Goal: Task Accomplishment & Management: Use online tool/utility

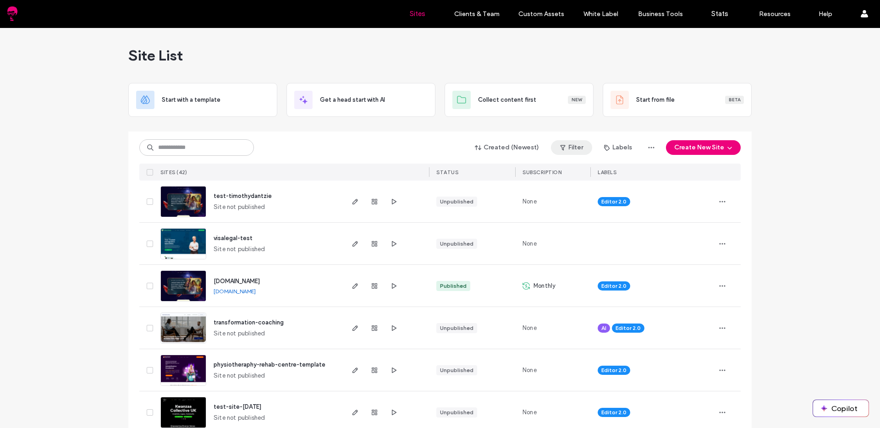
click at [559, 144] on icon "button" at bounding box center [562, 147] width 7 height 7
drag, startPoint x: 473, startPoint y: 172, endPoint x: 478, endPoint y: 173, distance: 5.2
click at [473, 172] on div "Published" at bounding box center [500, 171] width 70 height 8
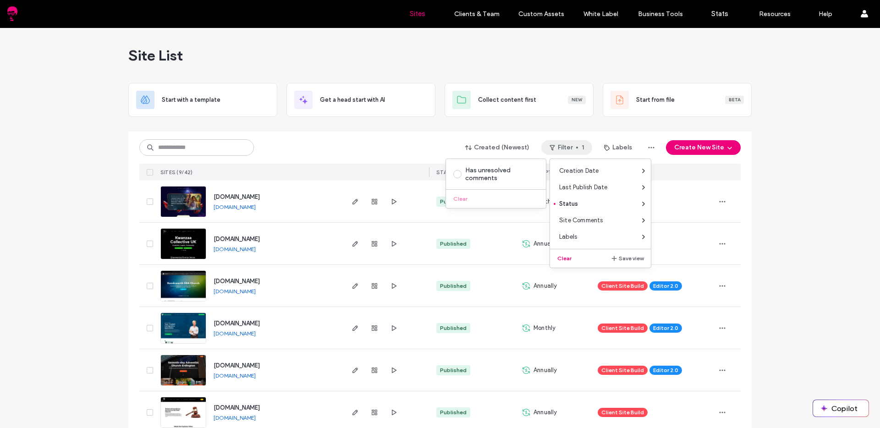
drag, startPoint x: 809, startPoint y: 211, endPoint x: 763, endPoint y: 190, distance: 50.3
click at [809, 211] on div "Site List Start with a template Get a head start with AI Collect content first …" at bounding box center [440, 299] width 880 height 543
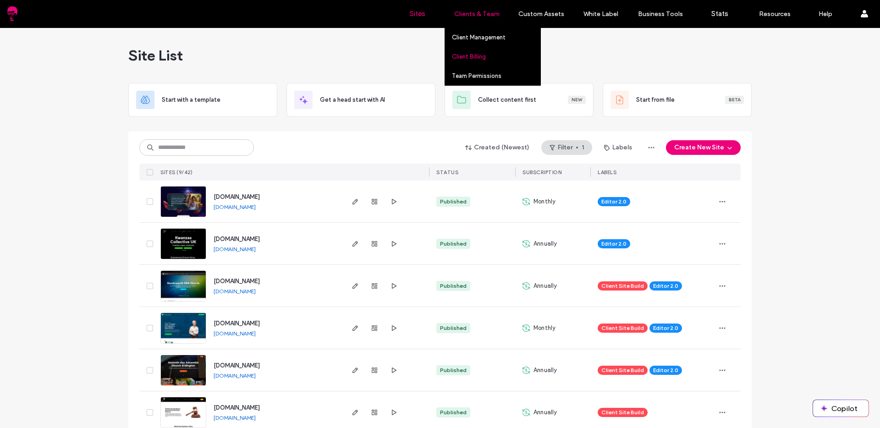
click at [475, 51] on link "Client Billing" at bounding box center [496, 56] width 88 height 19
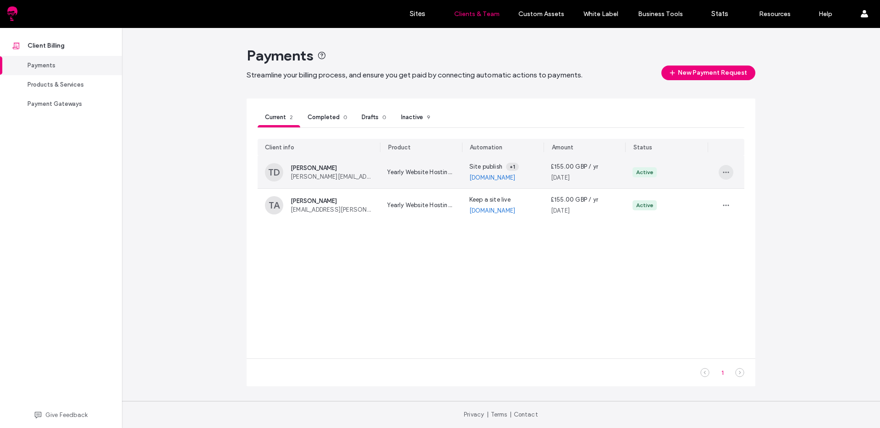
click at [728, 174] on icon "button" at bounding box center [726, 172] width 7 height 7
drag, startPoint x: 689, startPoint y: 170, endPoint x: 698, endPoint y: 175, distance: 10.3
click at [689, 170] on div "Active" at bounding box center [667, 172] width 68 height 10
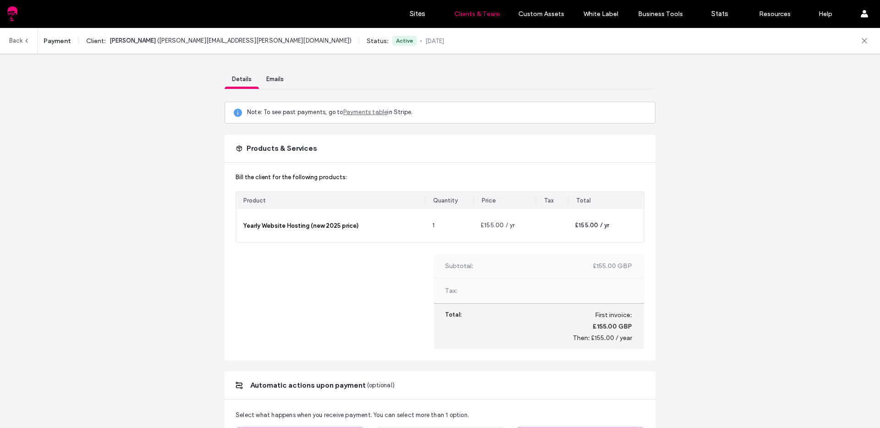
click at [18, 39] on link "Back" at bounding box center [19, 41] width 21 height 26
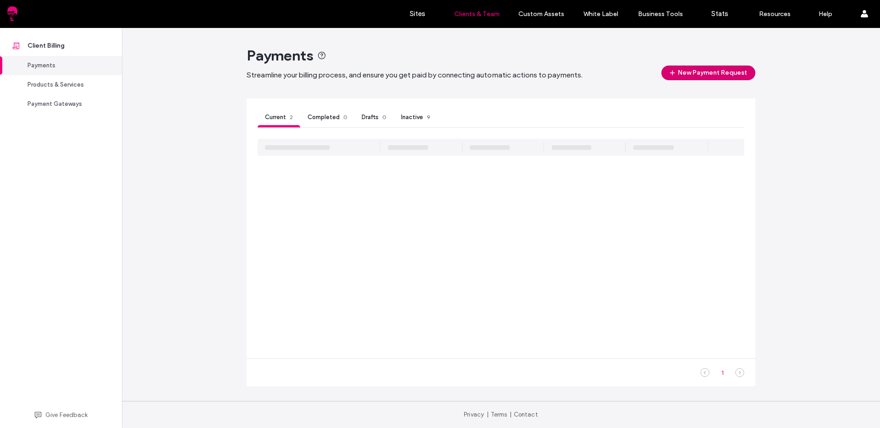
click at [698, 72] on button "New Payment Request" at bounding box center [709, 73] width 94 height 15
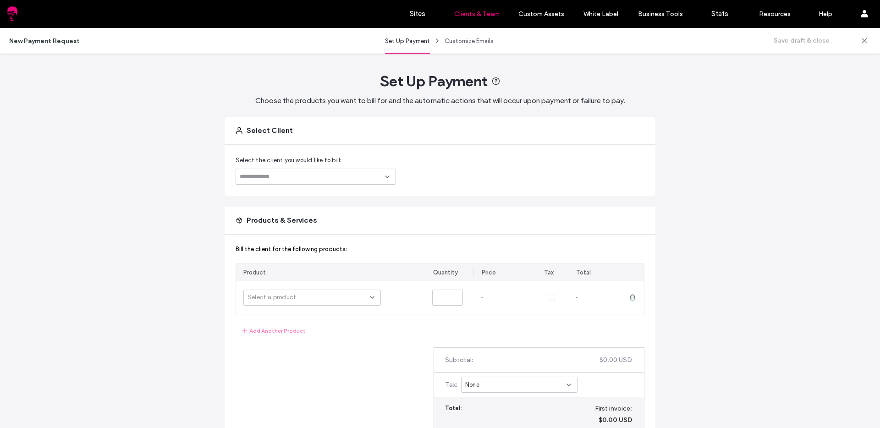
click at [286, 173] on input at bounding box center [312, 176] width 145 height 7
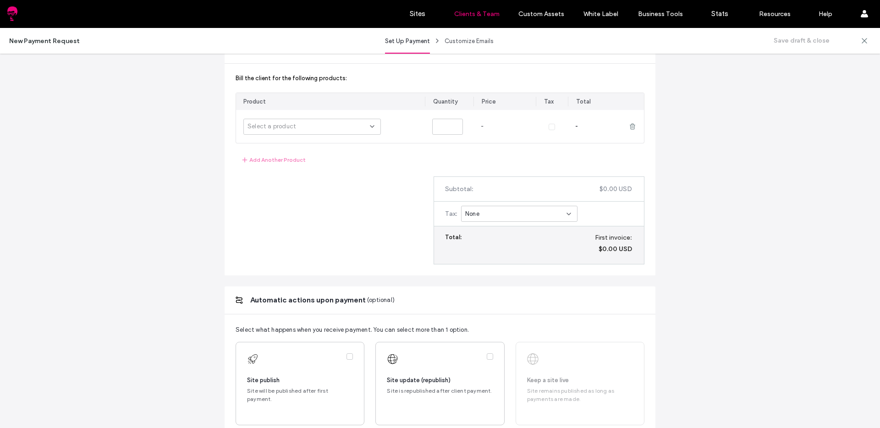
scroll to position [305, 0]
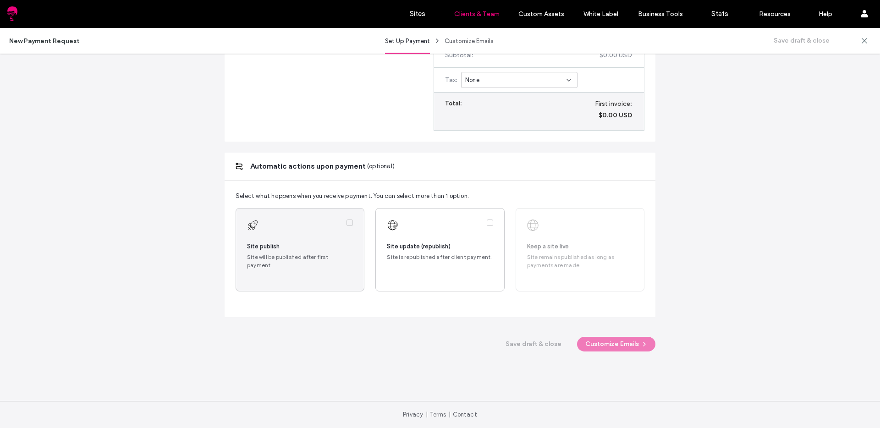
click at [334, 269] on label at bounding box center [300, 250] width 128 height 83
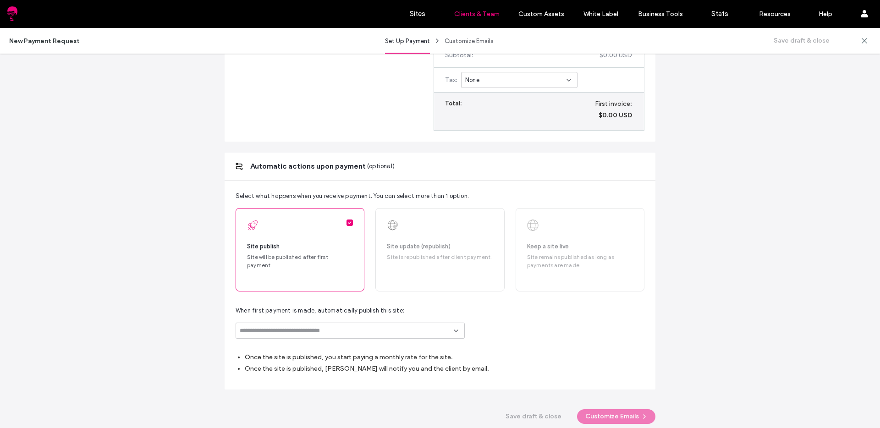
click at [327, 335] on div at bounding box center [350, 331] width 229 height 16
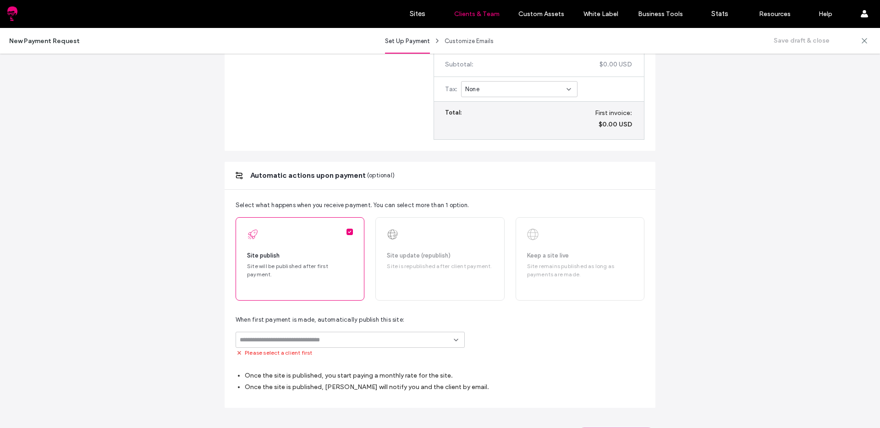
scroll to position [314, 0]
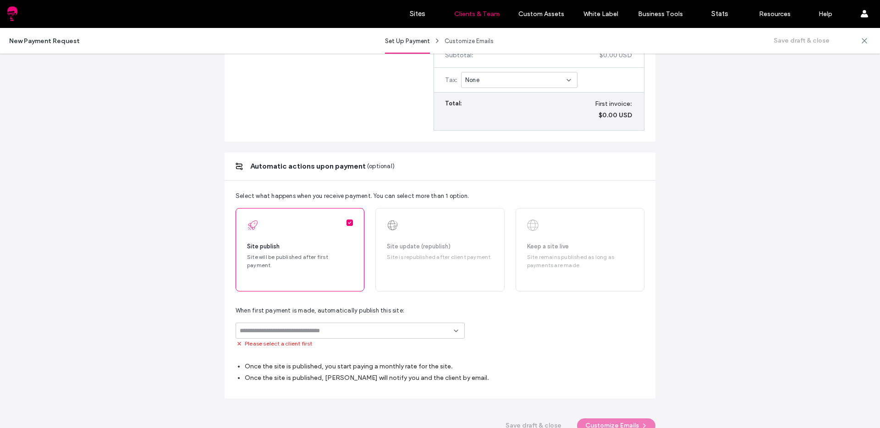
click at [332, 331] on input at bounding box center [347, 330] width 214 height 7
click at [612, 319] on div "When first payment is made, automatically publish this site: Please select a cl…" at bounding box center [440, 327] width 409 height 42
click at [331, 337] on div at bounding box center [350, 331] width 229 height 16
click at [331, 332] on input at bounding box center [347, 330] width 214 height 7
paste input "**********"
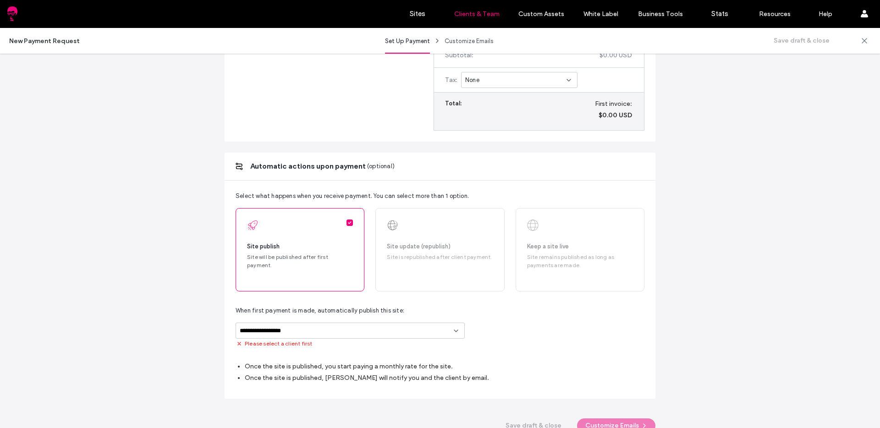
type input "**********"
click at [526, 320] on div "**********" at bounding box center [440, 327] width 409 height 42
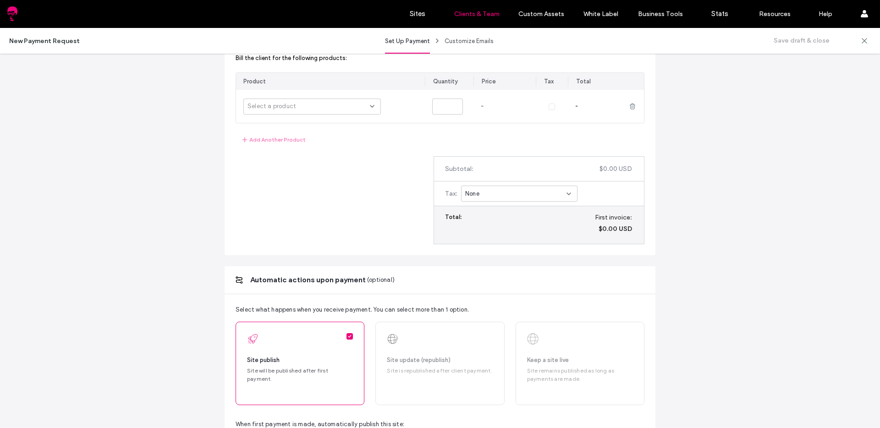
scroll to position [0, 0]
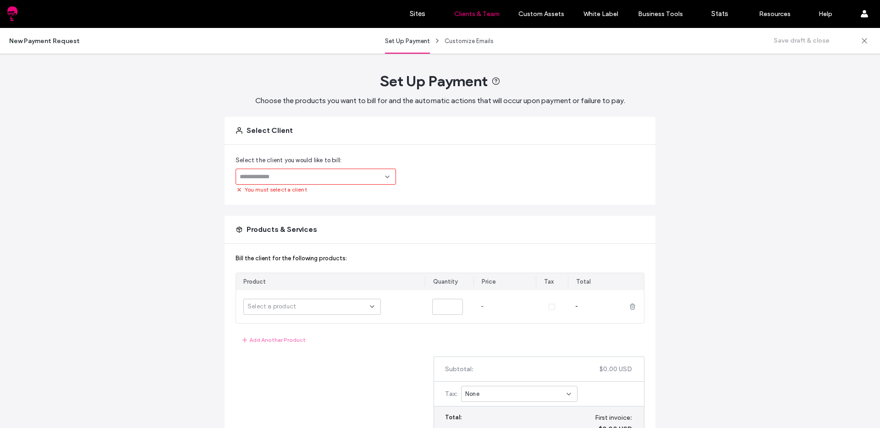
click at [313, 175] on input at bounding box center [312, 176] width 145 height 7
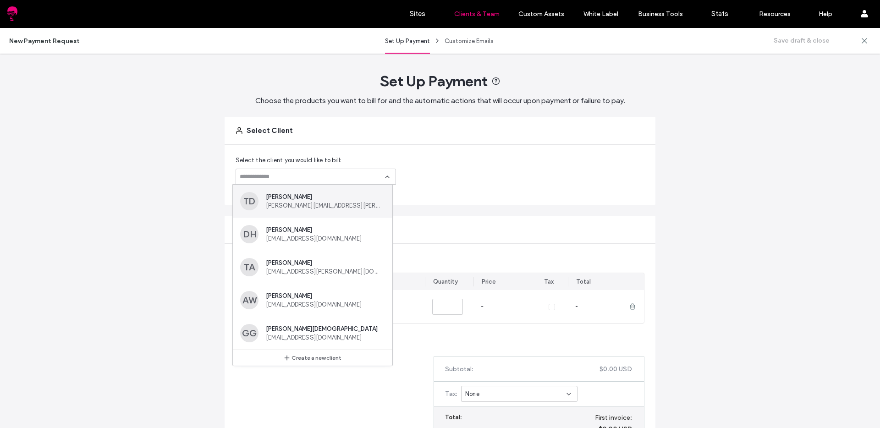
click at [312, 193] on span "[PERSON_NAME]" at bounding box center [324, 196] width 116 height 7
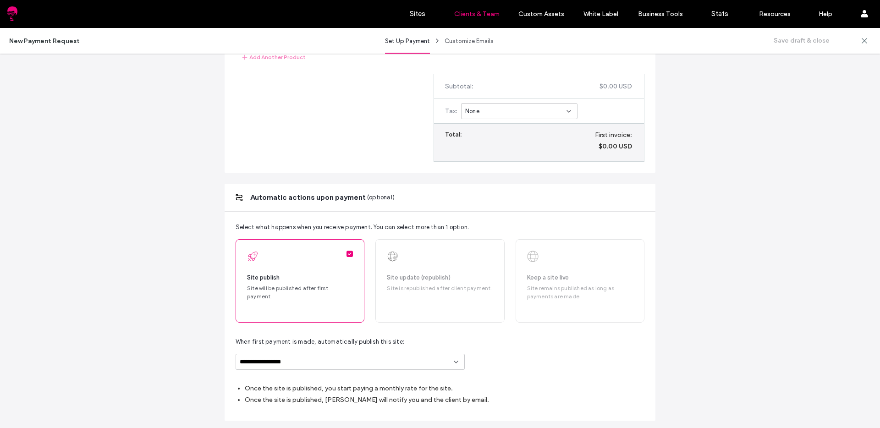
scroll to position [377, 0]
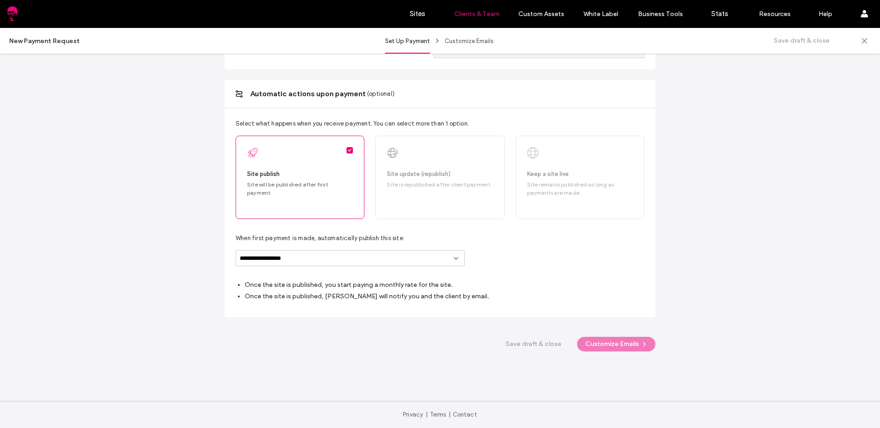
click at [177, 149] on div "**********" at bounding box center [440, 40] width 880 height 778
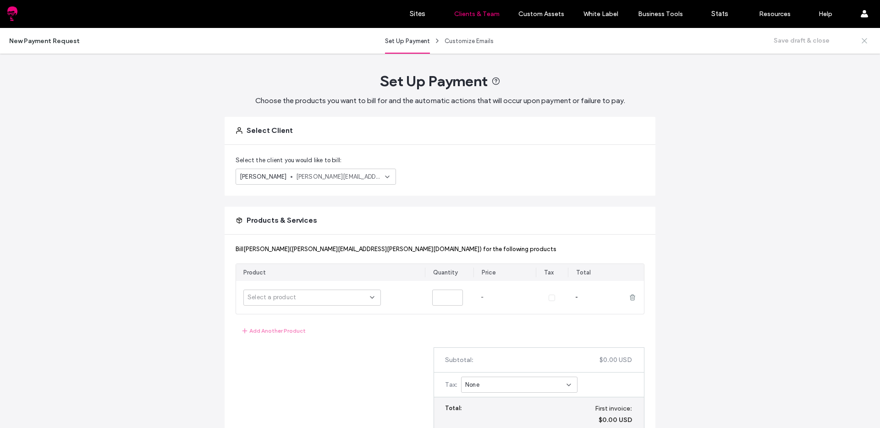
click at [867, 39] on icon at bounding box center [864, 40] width 9 height 9
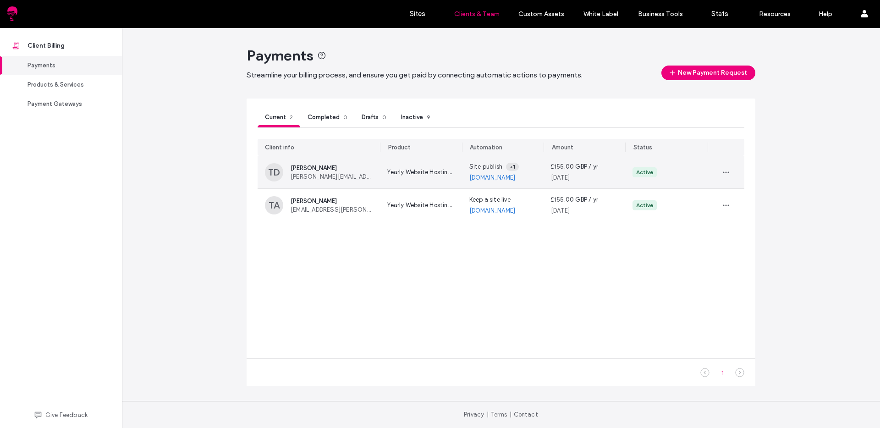
click at [718, 168] on div at bounding box center [726, 172] width 37 height 33
click at [725, 174] on icon "button" at bounding box center [726, 172] width 7 height 7
click at [731, 193] on icon at bounding box center [730, 194] width 7 height 7
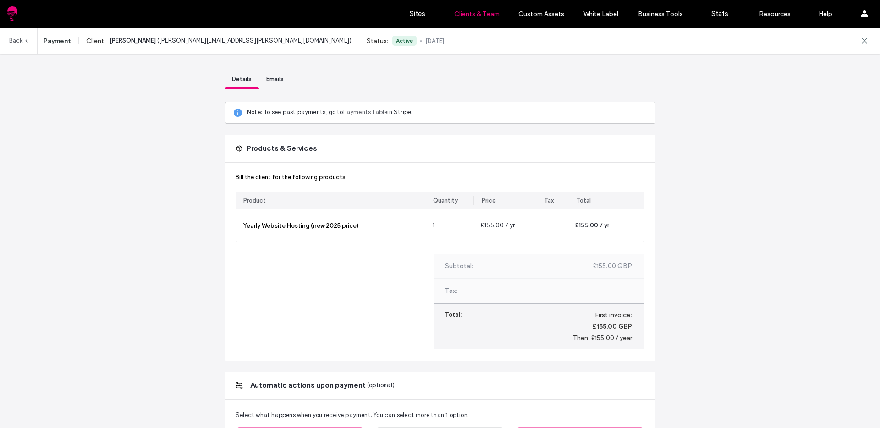
scroll to position [377, 0]
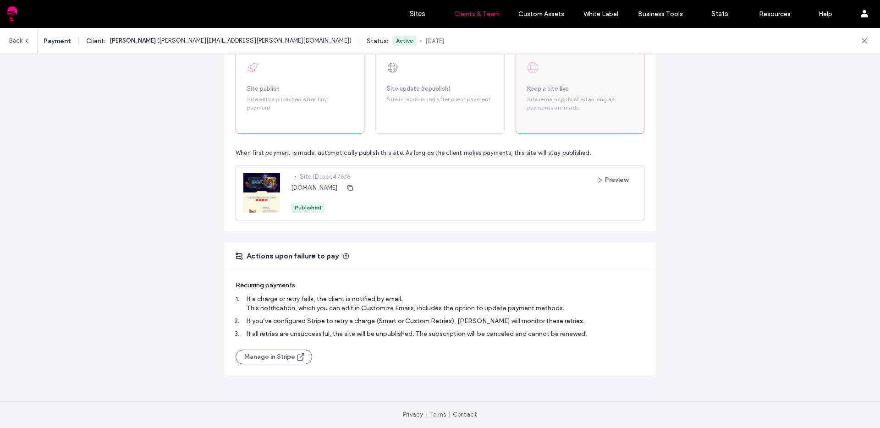
click at [567, 91] on span "Keep a site live" at bounding box center [580, 88] width 106 height 9
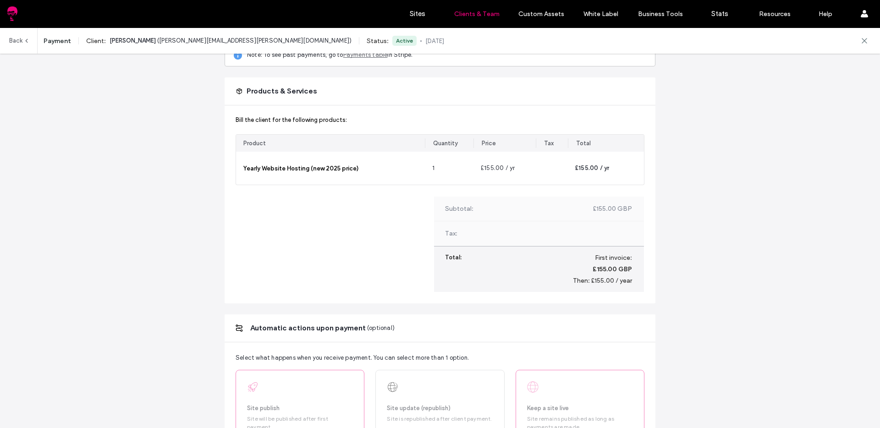
scroll to position [72, 0]
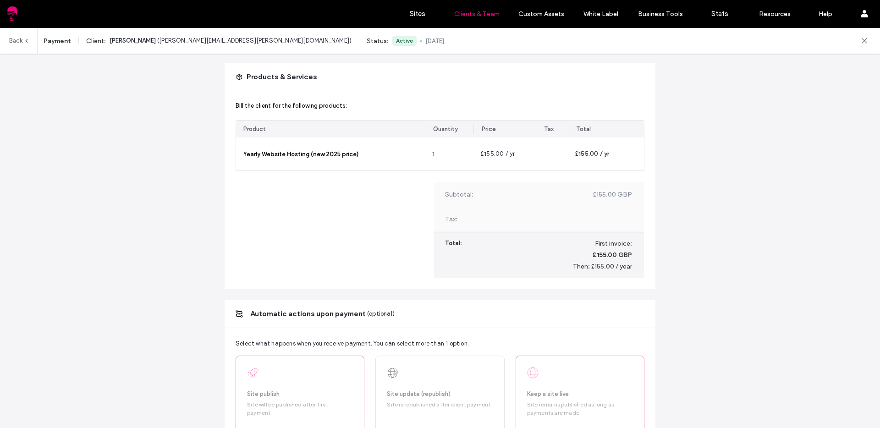
click at [15, 39] on link "Back" at bounding box center [19, 41] width 21 height 26
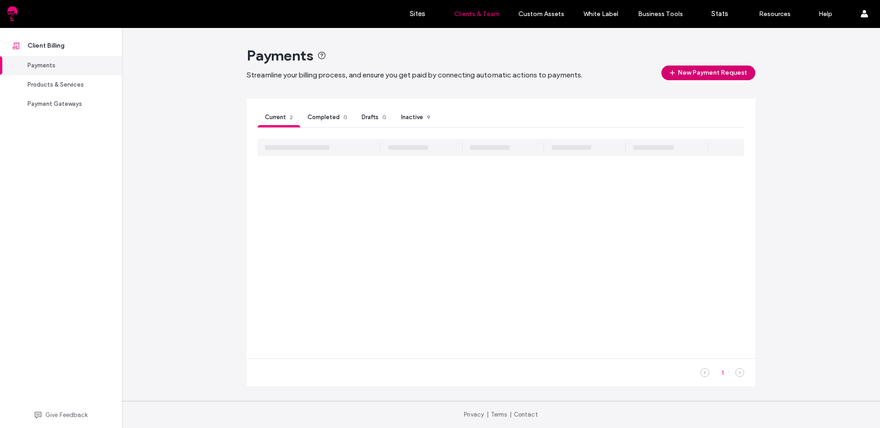
click at [727, 77] on button "New Payment Request" at bounding box center [709, 73] width 94 height 15
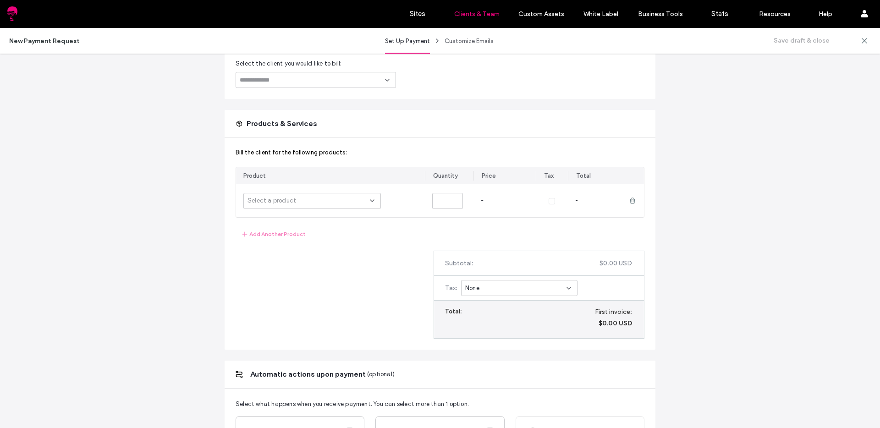
scroll to position [123, 0]
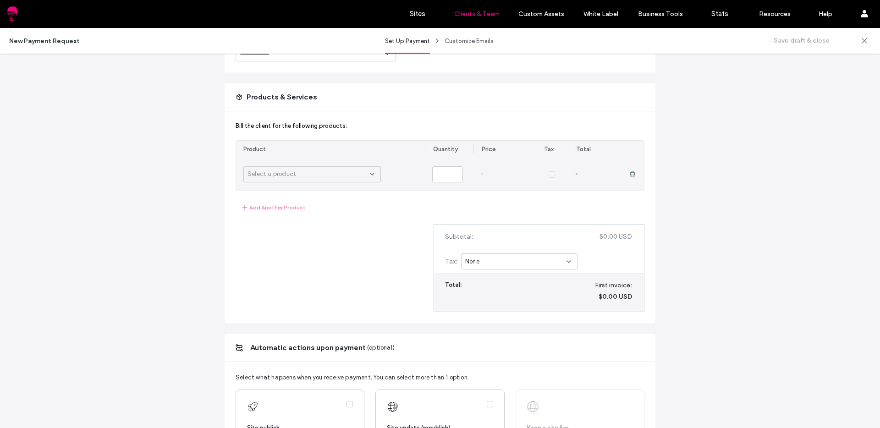
click at [322, 167] on div "Select a product" at bounding box center [312, 174] width 138 height 16
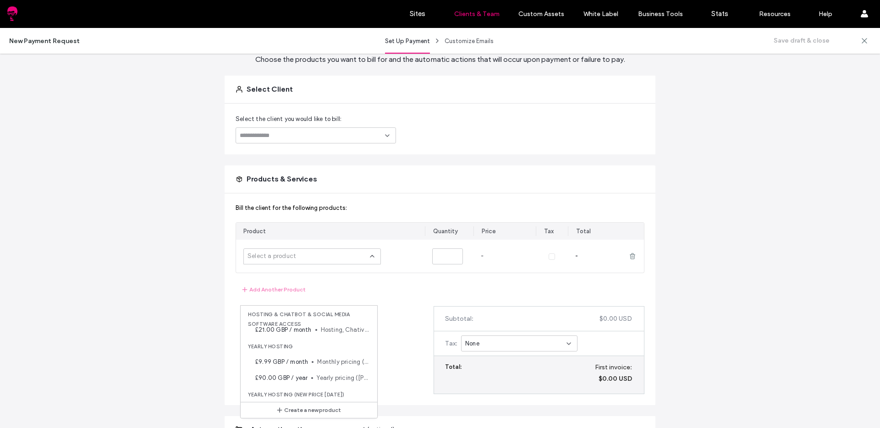
scroll to position [0, 0]
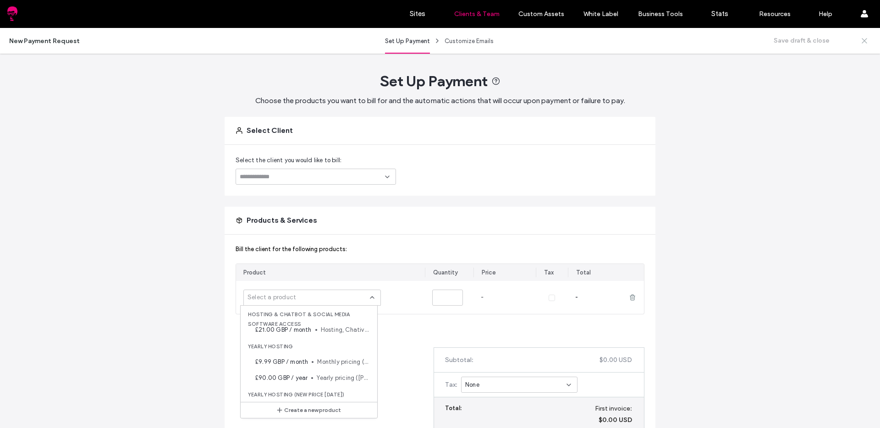
click at [861, 40] on icon at bounding box center [864, 40] width 9 height 9
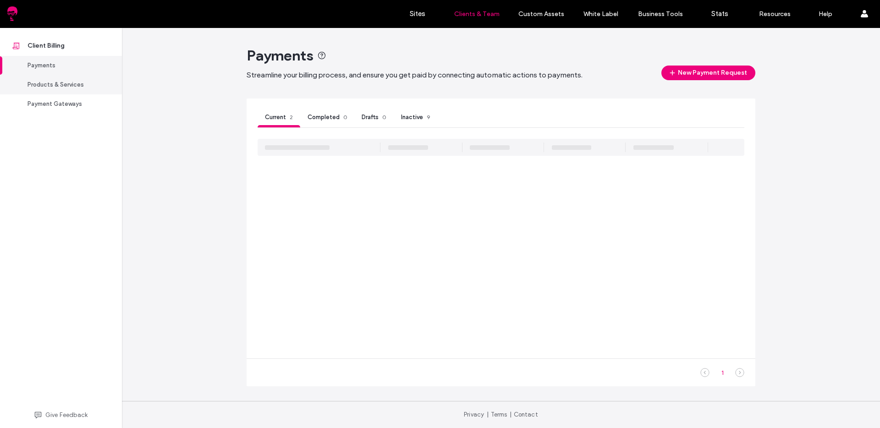
click at [63, 82] on div "Products & Services" at bounding box center [65, 84] width 75 height 9
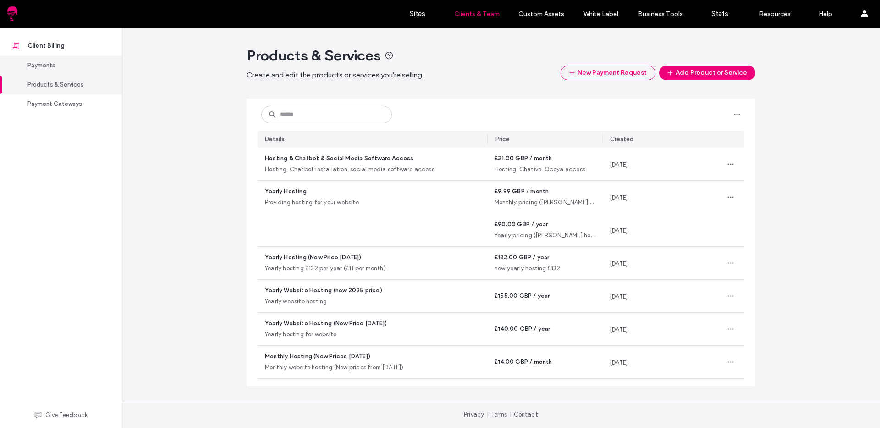
click at [52, 65] on div "Payments" at bounding box center [65, 65] width 75 height 9
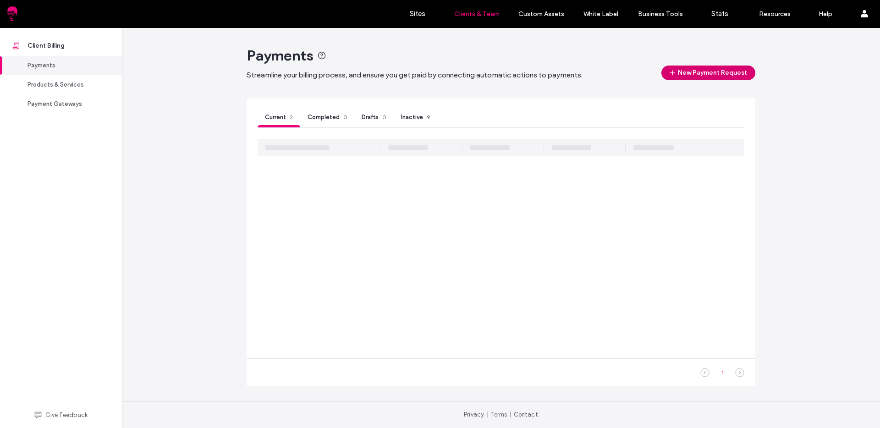
click at [704, 74] on button "New Payment Request" at bounding box center [709, 73] width 94 height 15
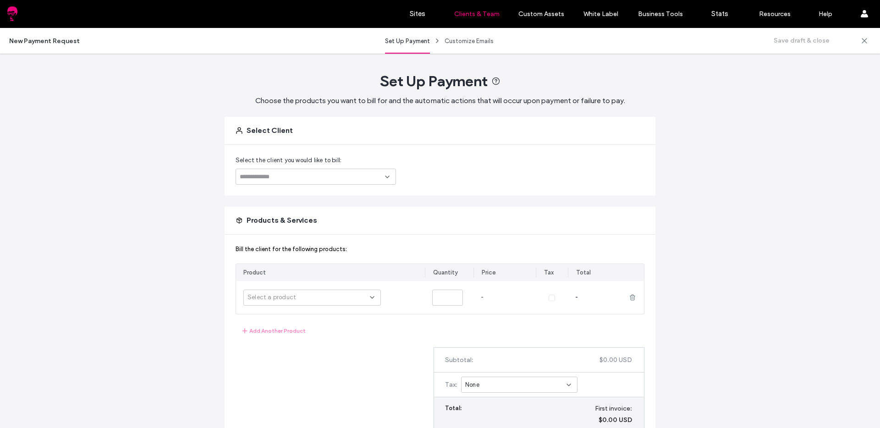
scroll to position [220, 0]
